Goal: Task Accomplishment & Management: Manage account settings

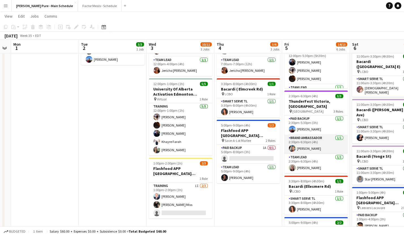
scroll to position [62, 0]
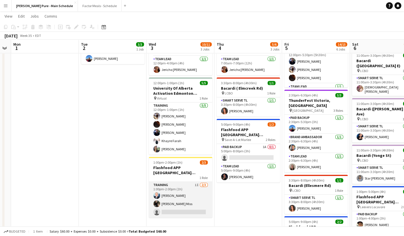
click at [172, 197] on app-card-role "Training 1I [DATE] 1:00pm-2:00pm (1h) [PERSON_NAME] [PERSON_NAME] Miss single-n…" at bounding box center [181, 200] width 64 height 36
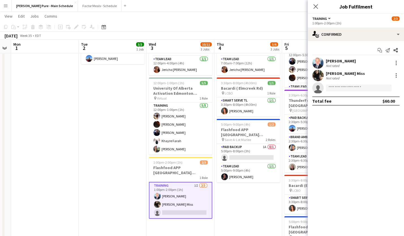
click at [332, 72] on div "[PERSON_NAME] Miss" at bounding box center [345, 73] width 39 height 5
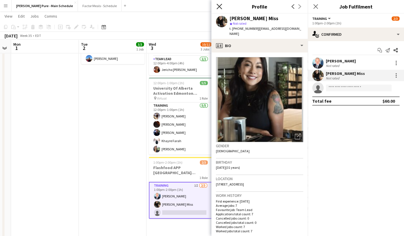
click at [221, 6] on icon "Close pop-in" at bounding box center [219, 6] width 5 height 5
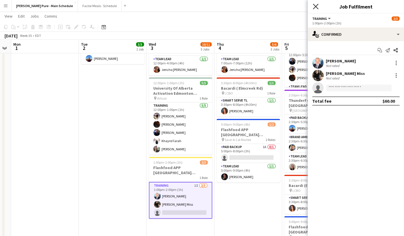
click at [315, 9] on icon "Close pop-in" at bounding box center [315, 6] width 5 height 5
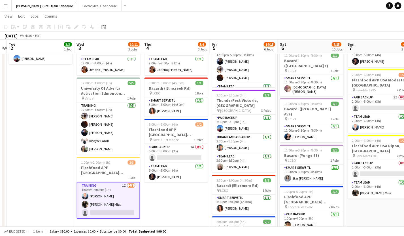
scroll to position [0, 215]
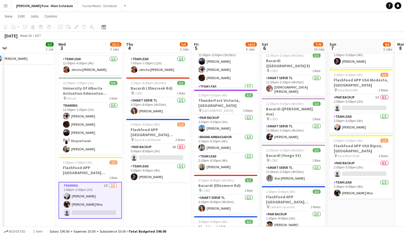
drag, startPoint x: 327, startPoint y: 151, endPoint x: 236, endPoint y: 140, distance: 91.2
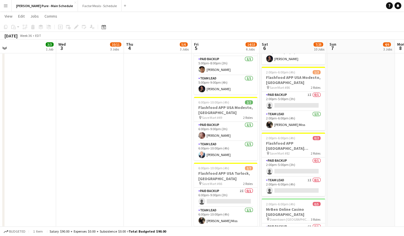
scroll to position [248, 0]
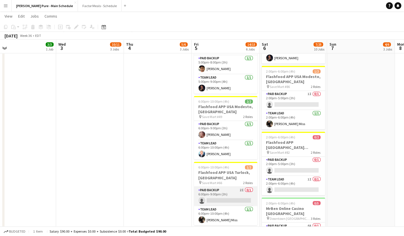
click at [228, 187] on app-card-role "Paid Backup 2I 0/1 6:00pm-9:00pm (3h) single-neutral-actions" at bounding box center [226, 196] width 64 height 19
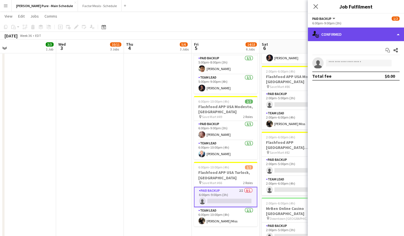
click at [353, 33] on div "single-neutral-actions-check-2 Confirmed" at bounding box center [356, 35] width 96 height 14
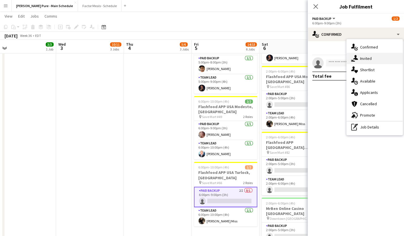
click at [361, 57] on div "single-neutral-actions-share-1 Invited" at bounding box center [375, 58] width 56 height 11
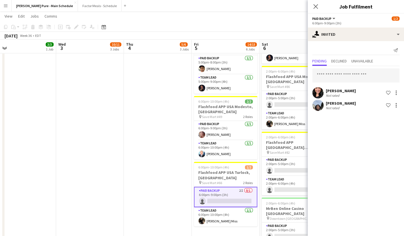
click at [336, 92] on div "[PERSON_NAME]" at bounding box center [341, 90] width 30 height 5
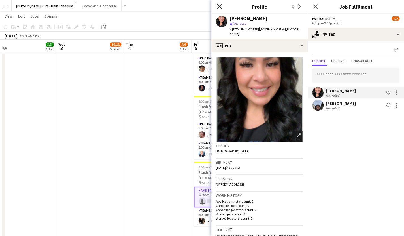
click at [218, 7] on icon "Close pop-in" at bounding box center [219, 6] width 5 height 5
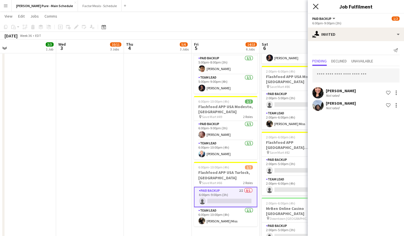
click at [316, 7] on icon at bounding box center [315, 6] width 5 height 5
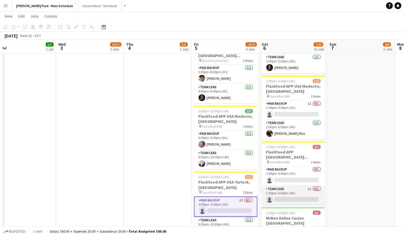
scroll to position [238, 0]
click at [6, 7] on app-icon "Menu" at bounding box center [5, 5] width 5 height 5
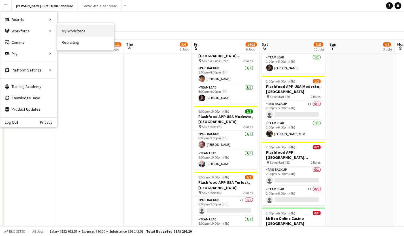
click at [62, 33] on link "My Workforce" at bounding box center [85, 30] width 57 height 11
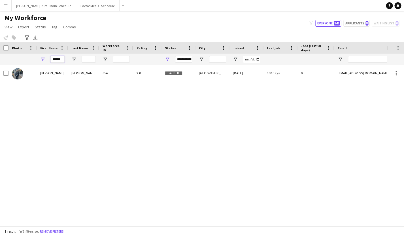
drag, startPoint x: 62, startPoint y: 61, endPoint x: 29, endPoint y: 58, distance: 32.4
click at [50, 58] on input "******" at bounding box center [57, 59] width 14 height 7
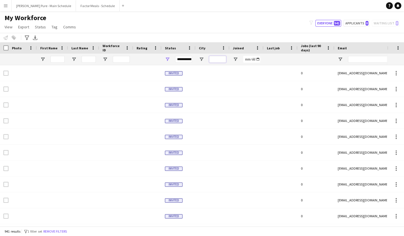
click at [215, 58] on input "City Filter Input" at bounding box center [217, 59] width 17 height 7
type input "*******"
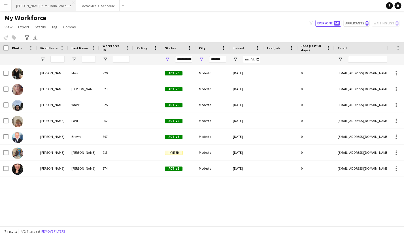
click at [41, 6] on button "[PERSON_NAME] Pure - Main Schedule Close" at bounding box center [44, 5] width 64 height 11
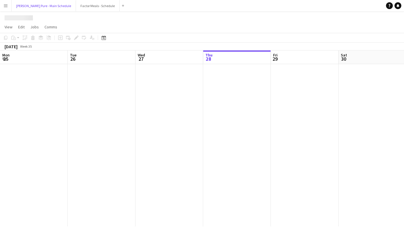
scroll to position [0, 136]
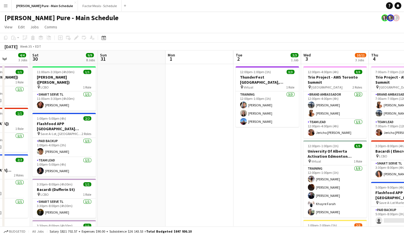
drag, startPoint x: 326, startPoint y: 135, endPoint x: 144, endPoint y: 103, distance: 185.0
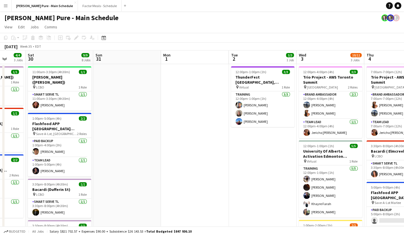
scroll to position [0, 172]
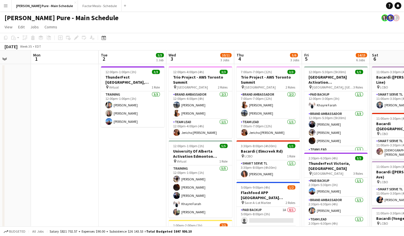
drag, startPoint x: 257, startPoint y: 153, endPoint x: 129, endPoint y: 138, distance: 128.4
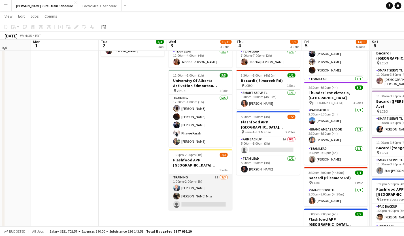
scroll to position [73, 0]
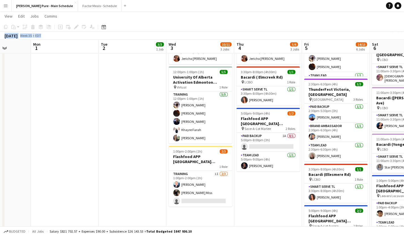
click at [278, 31] on div "Copy Paste Paste Command V Paste with crew Command Shift V Paste linked Job [GE…" at bounding box center [202, 31] width 404 height 18
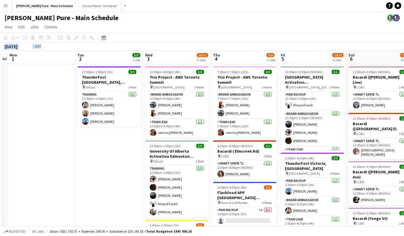
scroll to position [0, 201]
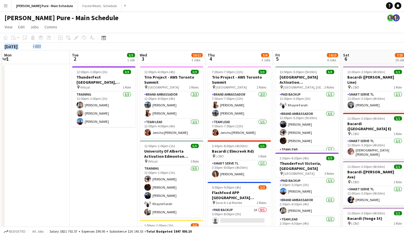
drag, startPoint x: 139, startPoint y: 185, endPoint x: 42, endPoint y: 183, distance: 96.7
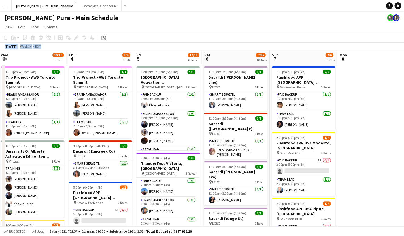
scroll to position [0, 204]
drag, startPoint x: 292, startPoint y: 117, endPoint x: 221, endPoint y: 67, distance: 86.7
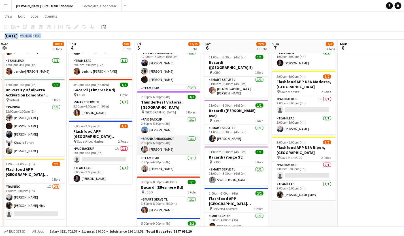
scroll to position [0, 0]
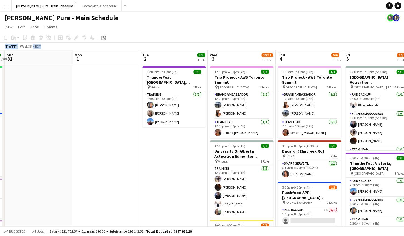
drag, startPoint x: 119, startPoint y: 135, endPoint x: 335, endPoint y: 111, distance: 217.3
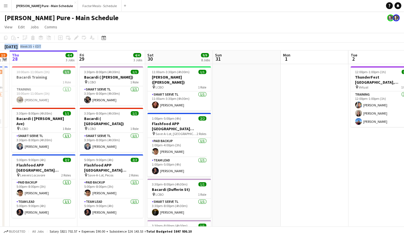
scroll to position [0, 115]
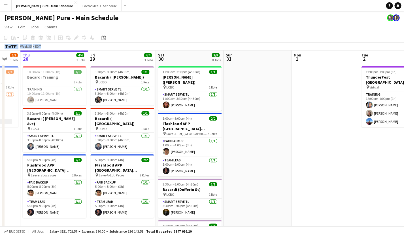
drag, startPoint x: 113, startPoint y: 126, endPoint x: 326, endPoint y: 82, distance: 216.5
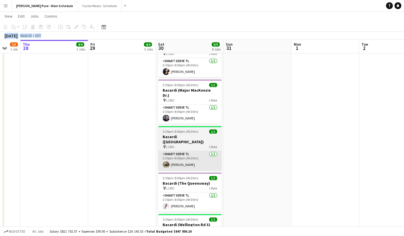
scroll to position [187, 0]
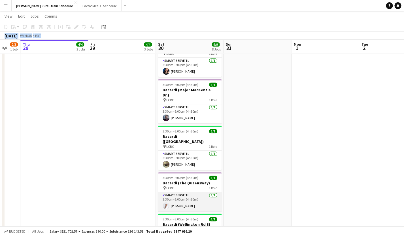
click at [173, 192] on app-card-role "Smart Serve TL [DATE] 3:30pm-8:00pm (4h30m) [PERSON_NAME]" at bounding box center [190, 201] width 64 height 19
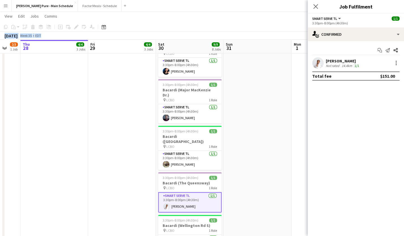
click at [317, 6] on icon at bounding box center [316, 6] width 5 height 5
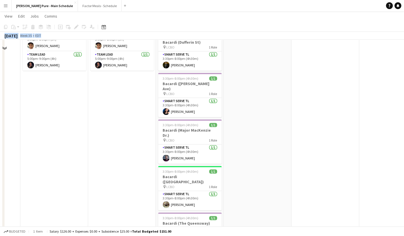
scroll to position [0, 0]
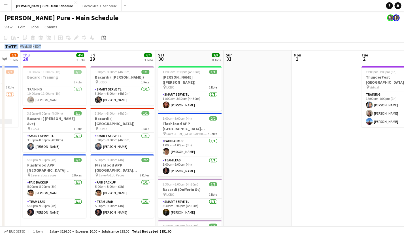
click at [175, 52] on app-board-header-date "Sat 30 9/9 8 Jobs" at bounding box center [190, 57] width 68 height 14
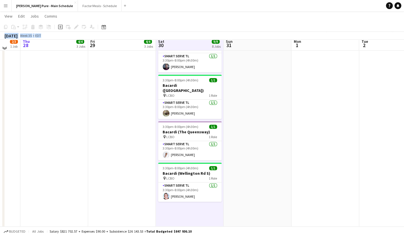
scroll to position [238, 0]
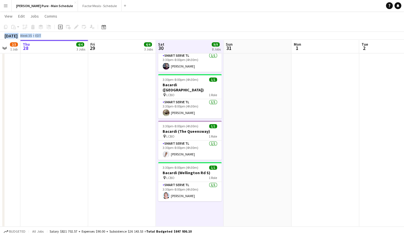
click at [259, 118] on app-date-cell at bounding box center [258, 150] width 68 height 651
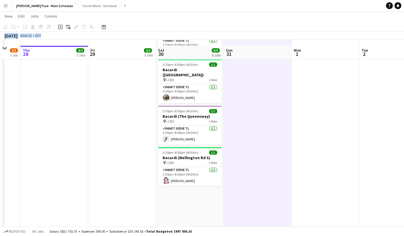
scroll to position [259, 0]
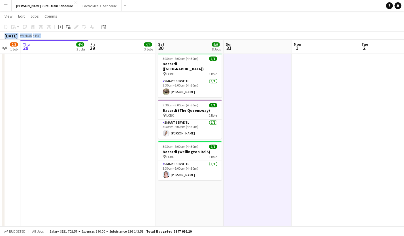
click at [6, 8] on app-icon "Menu" at bounding box center [5, 5] width 5 height 5
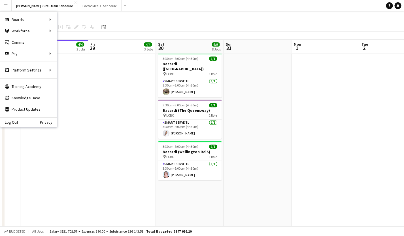
click at [71, 98] on app-date-cell "10:00am-11:00am (1h) 1/1 Bacardi Training 1 Role Training [DATE] 10:00am-11:00a…" at bounding box center [54, 129] width 68 height 651
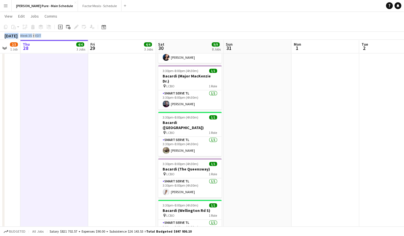
scroll to position [0, 0]
